Goal: Check status: Check status

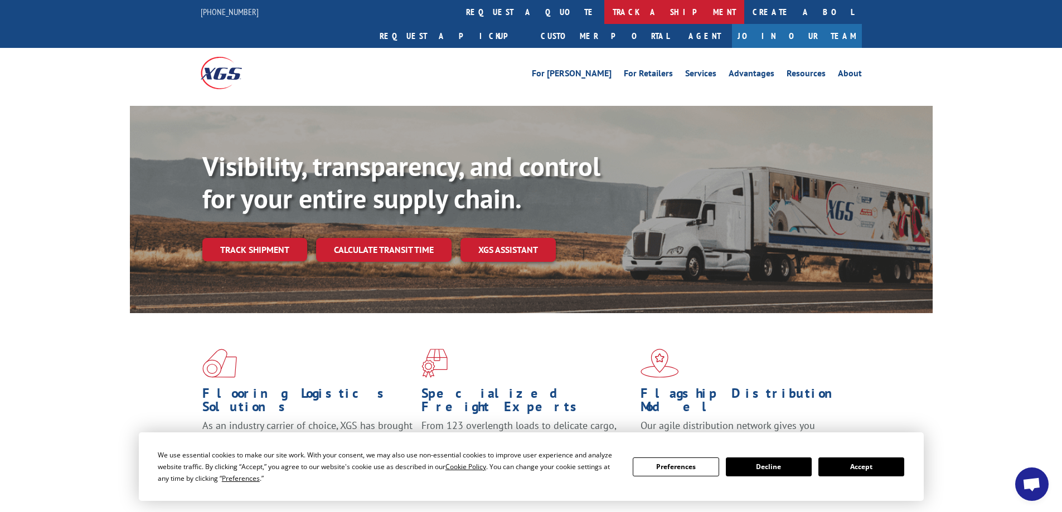
click at [604, 7] on link "track a shipment" at bounding box center [674, 12] width 140 height 24
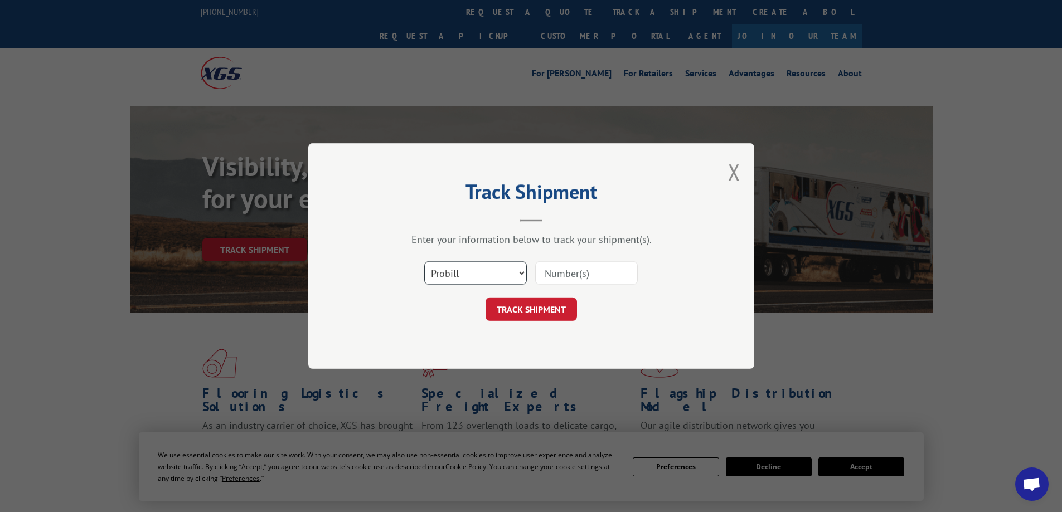
click at [508, 273] on select "Select category... Probill BOL PO" at bounding box center [475, 272] width 103 height 23
click at [424, 261] on select "Select category... Probill BOL PO" at bounding box center [475, 272] width 103 height 23
click at [610, 276] on input at bounding box center [586, 272] width 103 height 23
paste input "17258786"
type input "17258786"
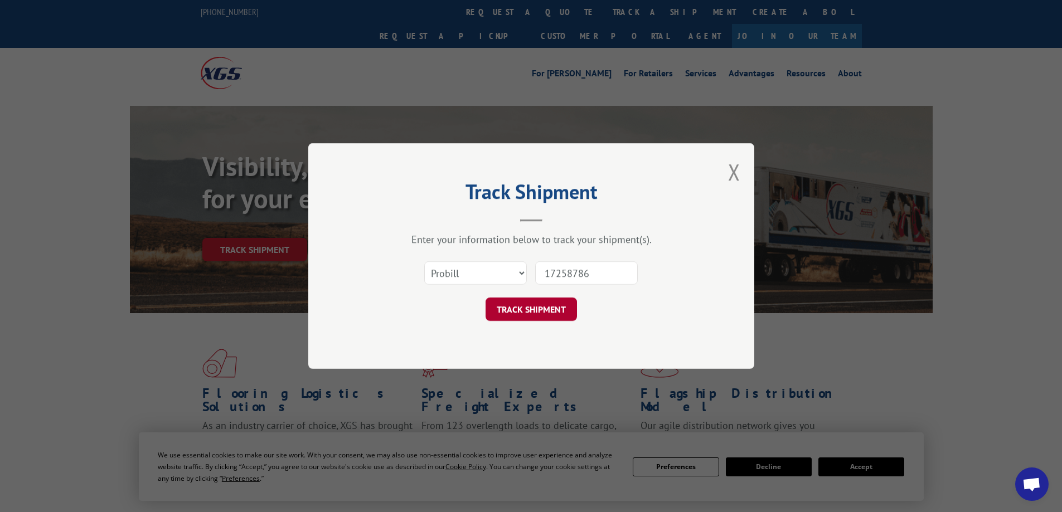
click at [546, 307] on button "TRACK SHIPMENT" at bounding box center [530, 309] width 91 height 23
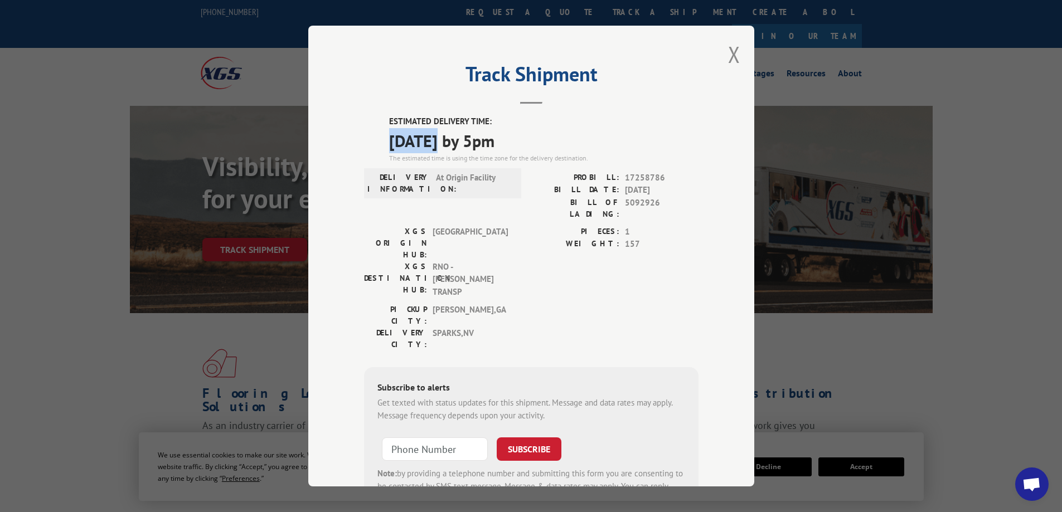
drag, startPoint x: 384, startPoint y: 142, endPoint x: 435, endPoint y: 137, distance: 50.9
click at [435, 137] on div "ESTIMATED DELIVERY TIME: [DATE] by 5pm The estimated time is using the time zon…" at bounding box center [531, 317] width 334 height 404
click at [428, 438] on input "+1 (___) ___-____" at bounding box center [435, 449] width 106 height 23
paste input "775) 340-1308"
type input "[PHONE_NUMBER]"
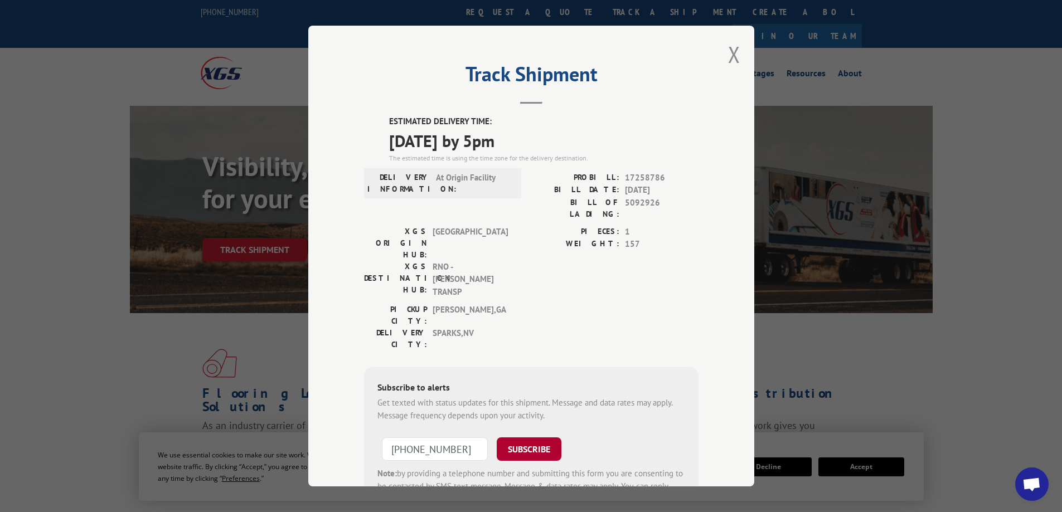
click at [532, 438] on button "SUBSCRIBE" at bounding box center [529, 449] width 65 height 23
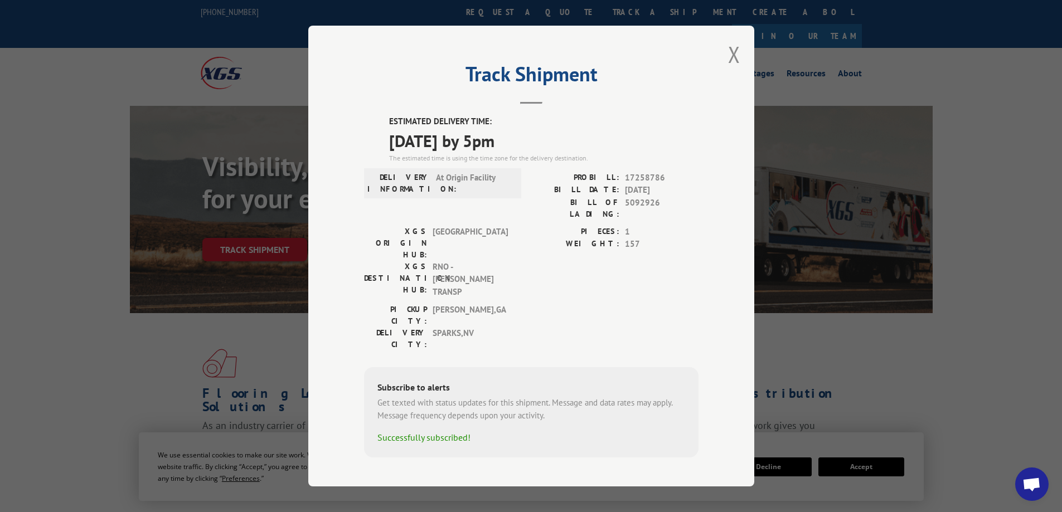
click at [496, 381] on div "Subscribe to alerts" at bounding box center [531, 389] width 308 height 16
